Goal: Information Seeking & Learning: Learn about a topic

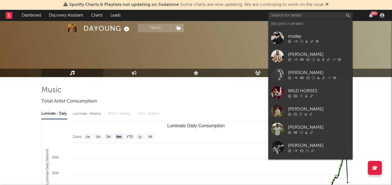
select select "6m"
click at [288, 15] on input "text" at bounding box center [310, 15] width 84 height 7
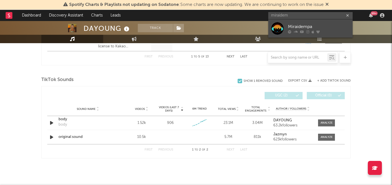
type input "miraidem"
click at [305, 28] on div "Miraidempa" at bounding box center [319, 26] width 62 height 7
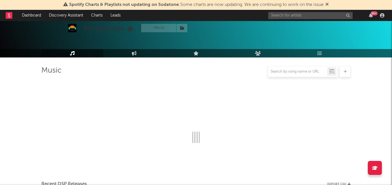
scroll to position [352, 0]
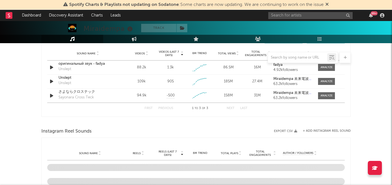
select select "6m"
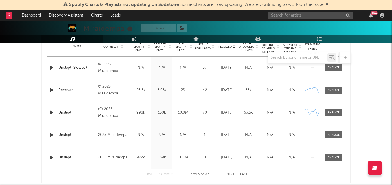
scroll to position [230, 0]
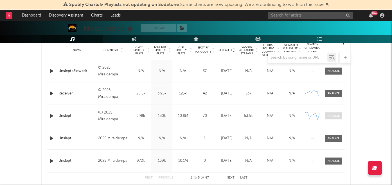
click at [331, 116] on div at bounding box center [333, 116] width 12 height 4
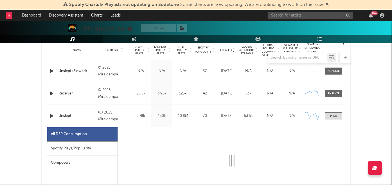
select select "1w"
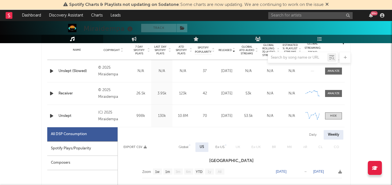
scroll to position [286, 0]
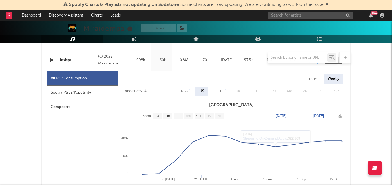
click at [177, 90] on div "Global" at bounding box center [183, 92] width 18 height 10
select select "1w"
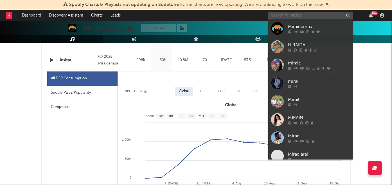
click at [287, 12] on input "text" at bounding box center [310, 15] width 84 height 7
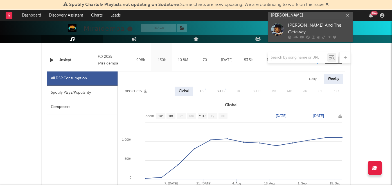
type input "[PERSON_NAME]"
click at [303, 29] on div "[PERSON_NAME] And The Getaway" at bounding box center [319, 28] width 62 height 13
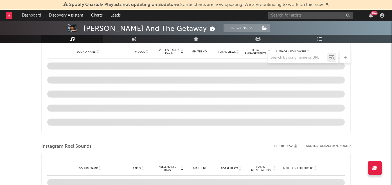
scroll to position [398, 0]
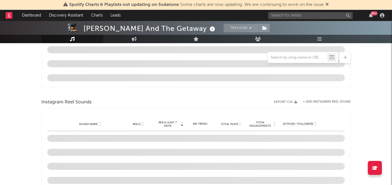
select select "6m"
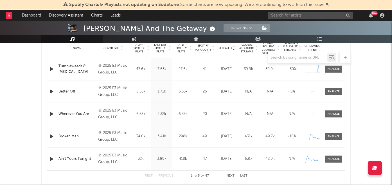
scroll to position [223, 0]
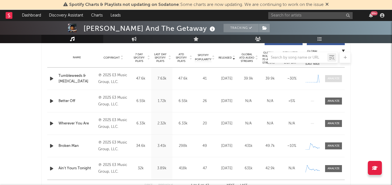
click at [331, 81] on div at bounding box center [333, 79] width 12 height 4
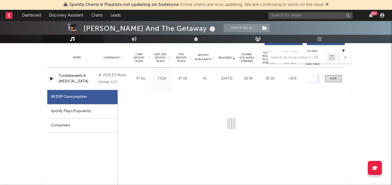
select select "1w"
click at [85, 110] on div "Spotify Plays/Popularity" at bounding box center [82, 111] width 70 height 14
select select "1w"
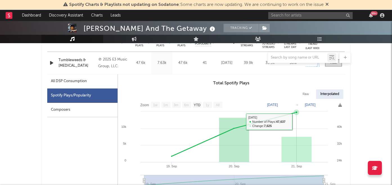
scroll to position [226, 0]
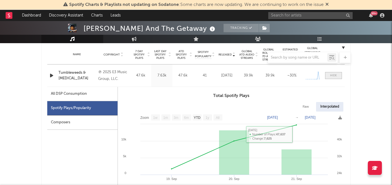
click at [331, 75] on div at bounding box center [333, 76] width 7 height 4
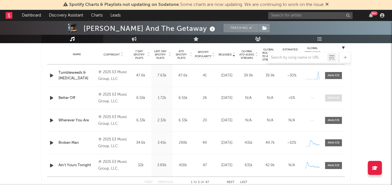
click at [332, 95] on span at bounding box center [333, 98] width 17 height 7
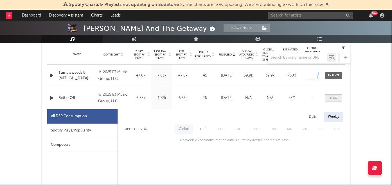
click at [332, 95] on span at bounding box center [333, 98] width 17 height 7
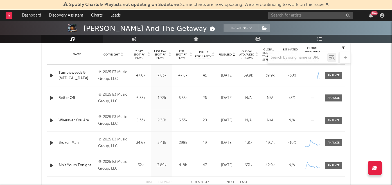
click at [138, 54] on div at bounding box center [195, 57] width 309 height 11
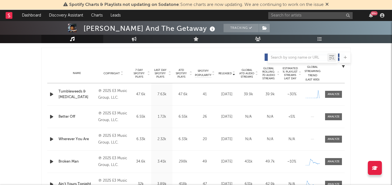
click at [144, 77] on span "7 Day Spotify Plays" at bounding box center [138, 74] width 15 height 10
